Goal: Transaction & Acquisition: Purchase product/service

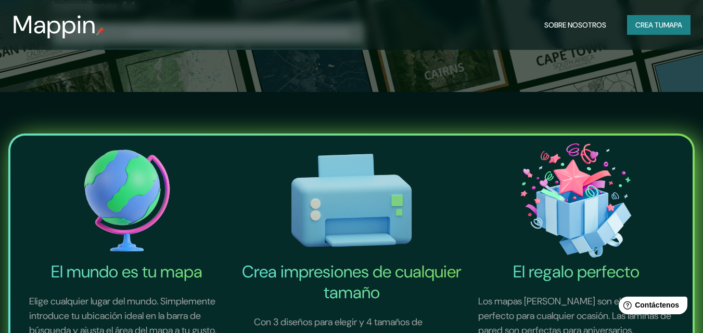
scroll to position [156, 0]
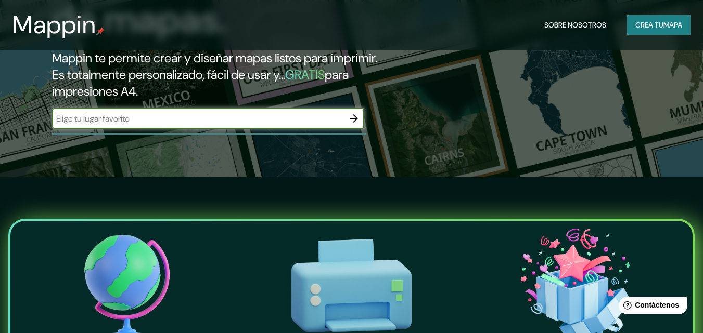
click at [126, 122] on input "text" at bounding box center [197, 119] width 291 height 12
type input "[GEOGRAPHIC_DATA]"
click at [358, 119] on icon "button" at bounding box center [353, 118] width 12 height 12
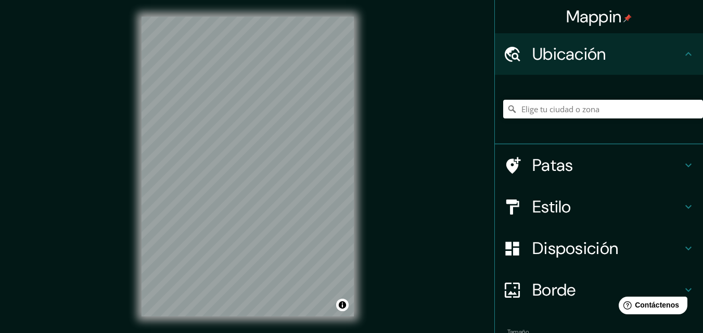
click at [366, 131] on div "© Mapbox © OpenStreetMap Improve this map" at bounding box center [248, 166] width 246 height 333
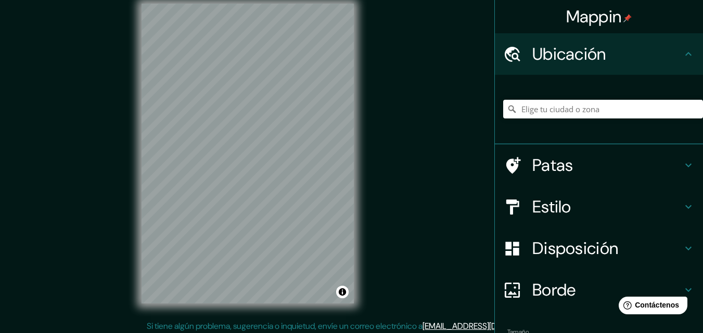
scroll to position [17, 0]
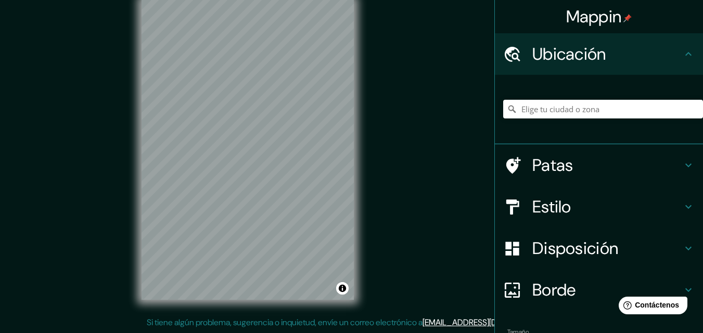
click at [681, 214] on div "Estilo" at bounding box center [599, 207] width 208 height 42
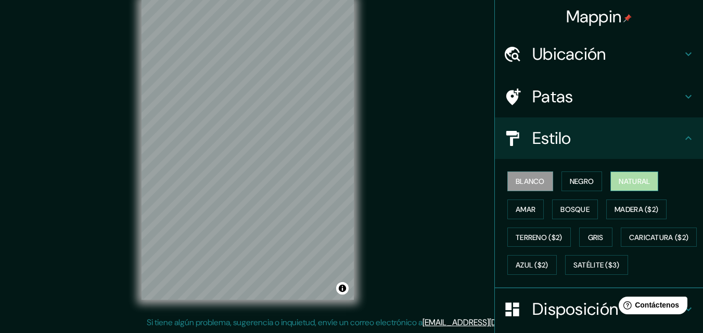
click at [621, 186] on font "Natural" at bounding box center [633, 181] width 31 height 9
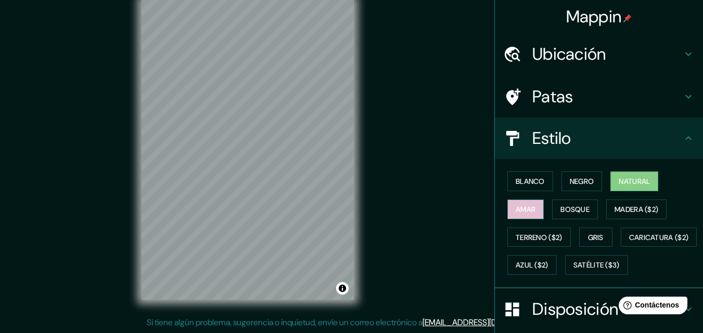
click at [515, 215] on font "Amar" at bounding box center [525, 210] width 20 height 14
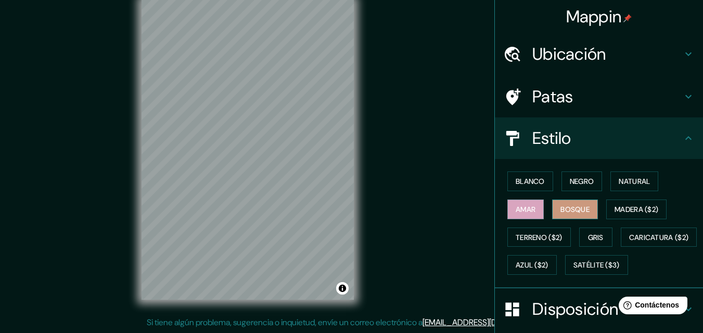
click at [574, 208] on font "Bosque" at bounding box center [574, 209] width 29 height 9
click at [627, 211] on font "Madera ($2)" at bounding box center [636, 209] width 44 height 9
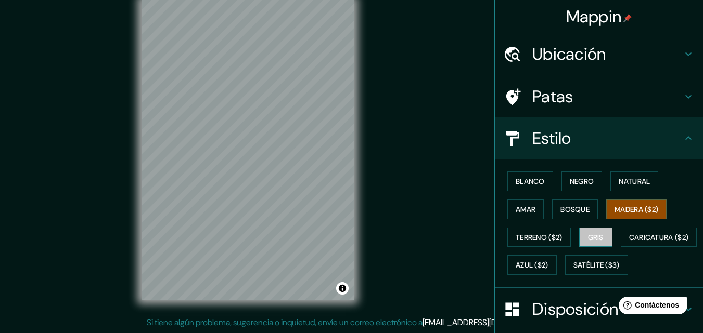
click at [588, 239] on font "Gris" at bounding box center [596, 237] width 16 height 9
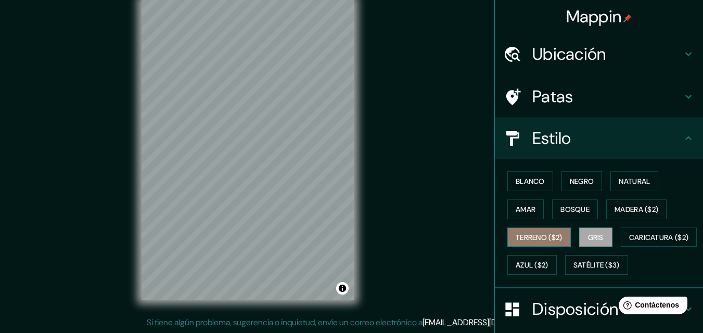
click at [539, 229] on button "Terreno ($2)" at bounding box center [538, 238] width 63 height 20
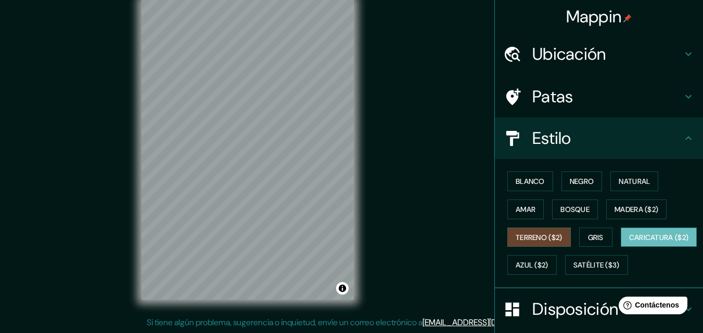
click at [629, 242] on font "Caricatura ($2)" at bounding box center [659, 237] width 60 height 9
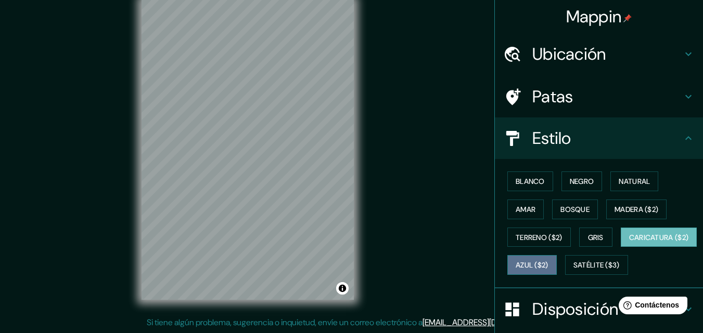
click at [548, 264] on font "Azul ($2)" at bounding box center [531, 265] width 33 height 9
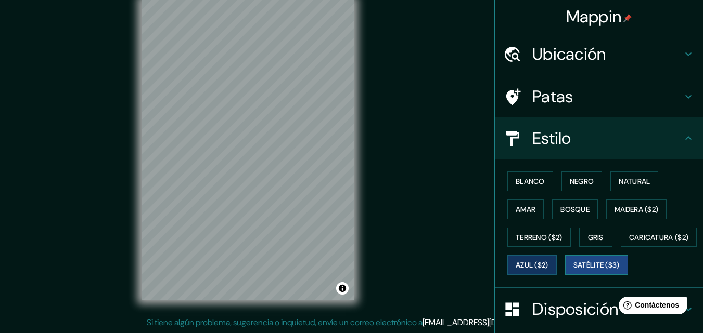
click at [573, 272] on font "Satélite ($3)" at bounding box center [596, 266] width 46 height 14
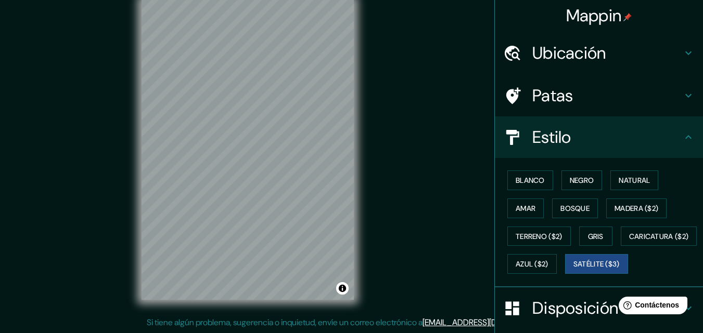
scroll to position [0, 0]
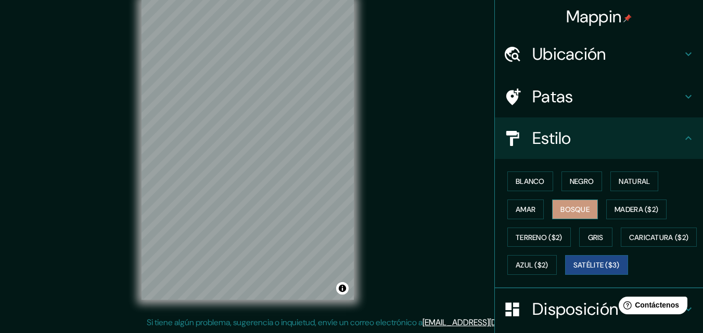
click at [577, 210] on font "Bosque" at bounding box center [574, 209] width 29 height 9
click at [586, 187] on font "Negro" at bounding box center [582, 182] width 24 height 14
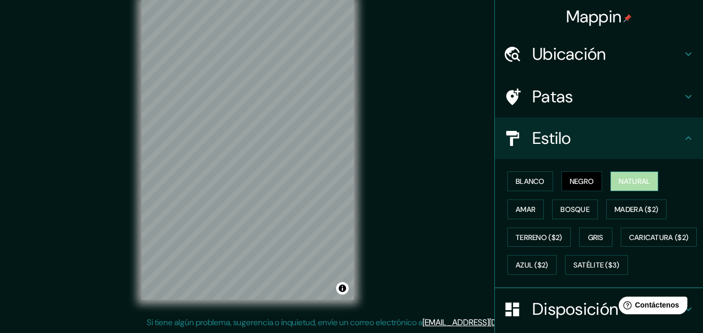
click at [637, 177] on font "Natural" at bounding box center [633, 181] width 31 height 9
click at [517, 212] on font "Amar" at bounding box center [525, 209] width 20 height 9
click at [621, 182] on font "Natural" at bounding box center [633, 181] width 31 height 9
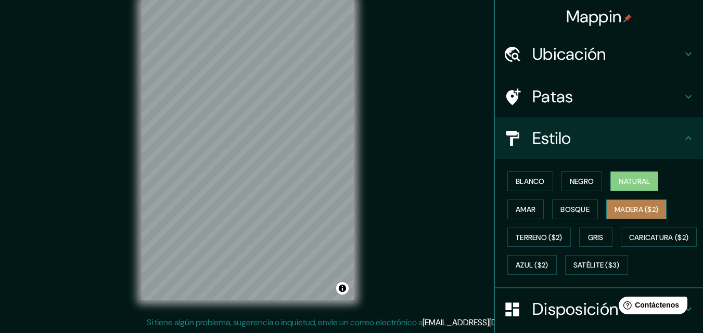
click at [631, 210] on font "Madera ($2)" at bounding box center [636, 209] width 44 height 9
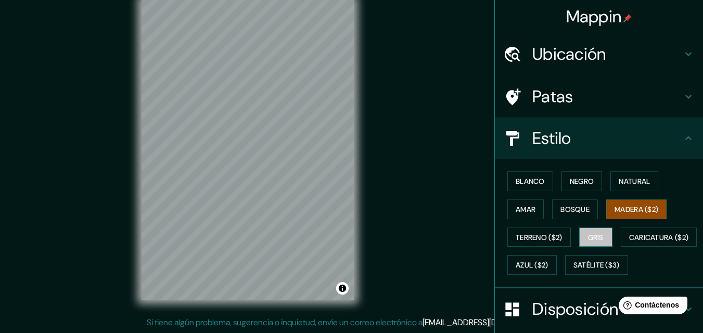
click at [582, 229] on button "Gris" at bounding box center [595, 238] width 33 height 20
